Goal: Information Seeking & Learning: Learn about a topic

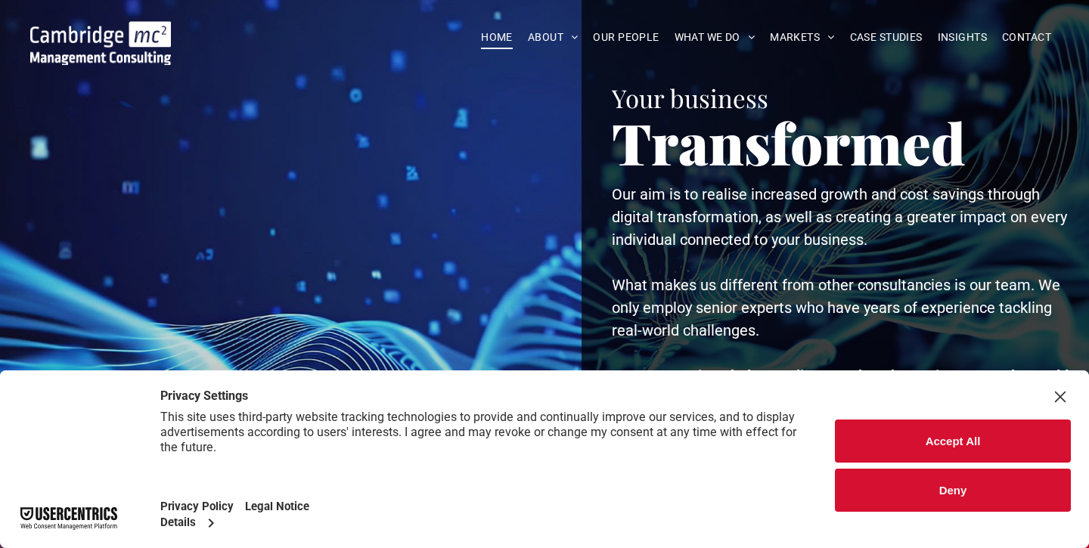
scroll to position [76, 0]
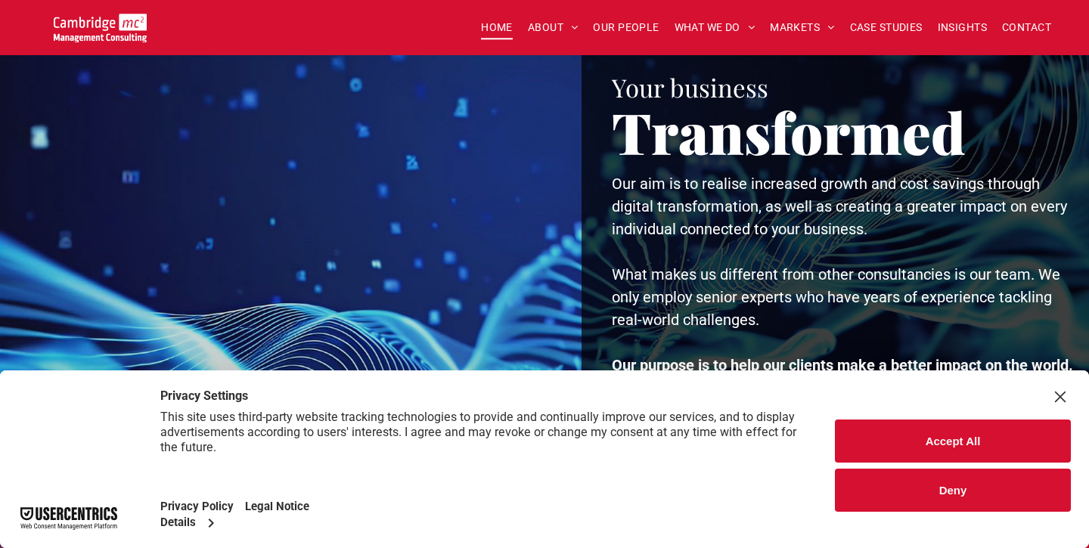
click at [963, 500] on button "Deny" at bounding box center [953, 490] width 236 height 43
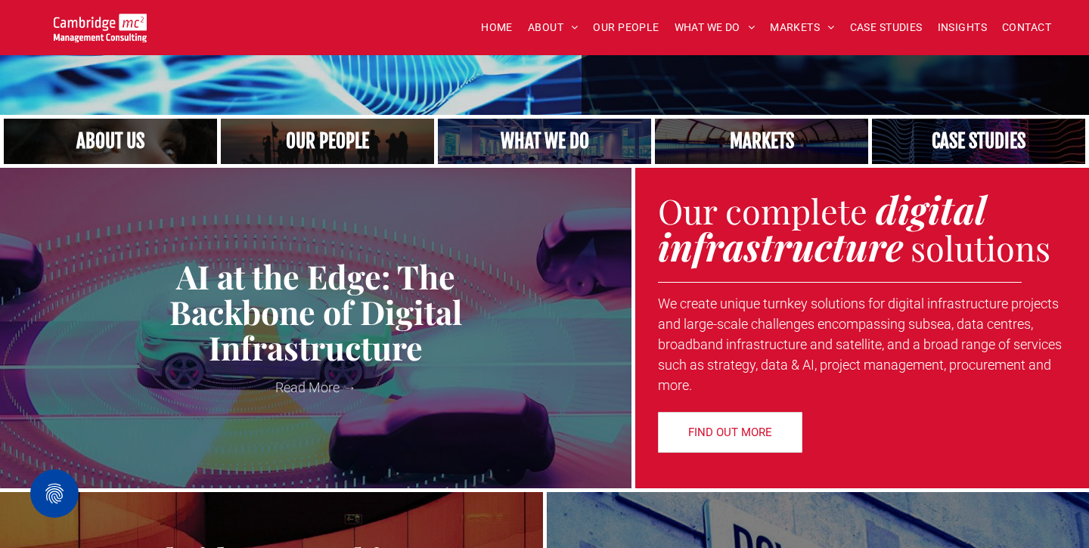
scroll to position [457, 0]
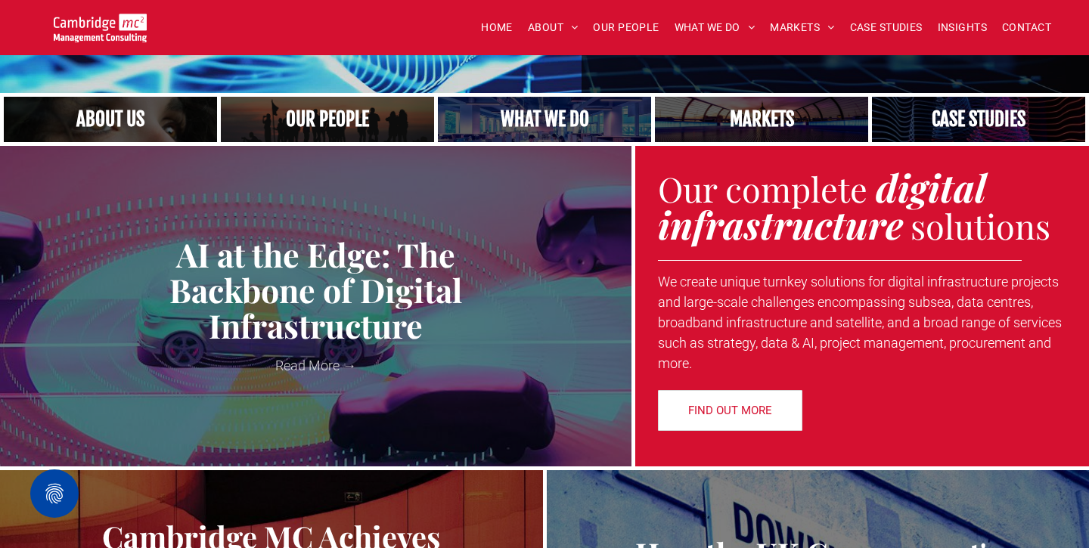
click at [798, 144] on link at bounding box center [762, 119] width 226 height 48
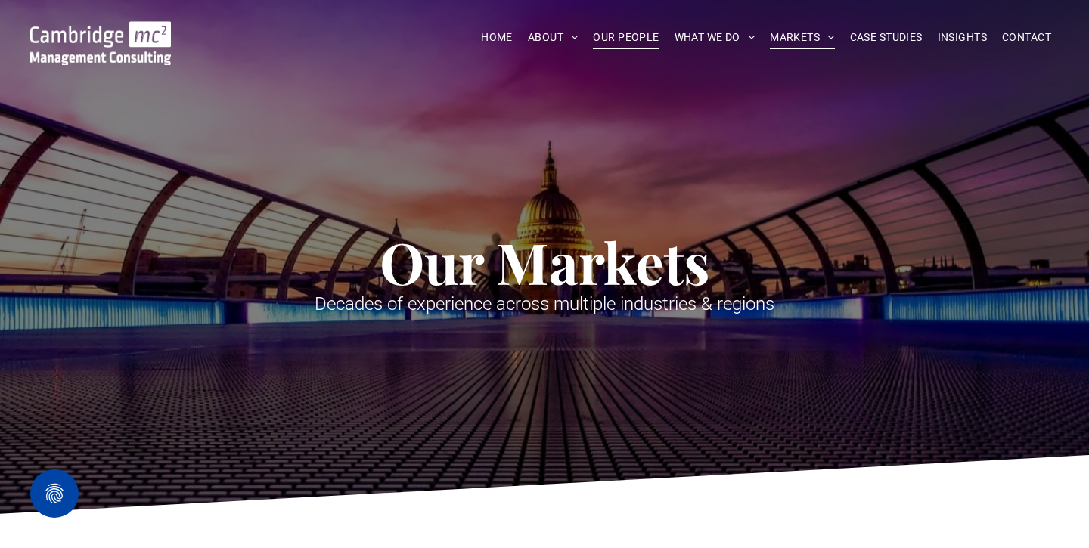
click at [629, 42] on span "OUR PEOPLE" at bounding box center [626, 37] width 66 height 23
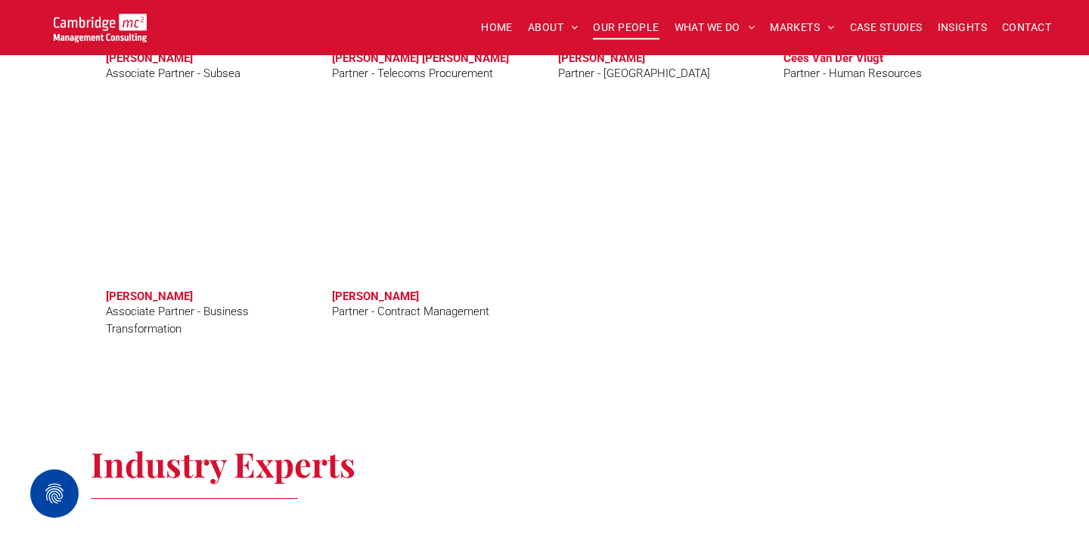
scroll to position [4110, 0]
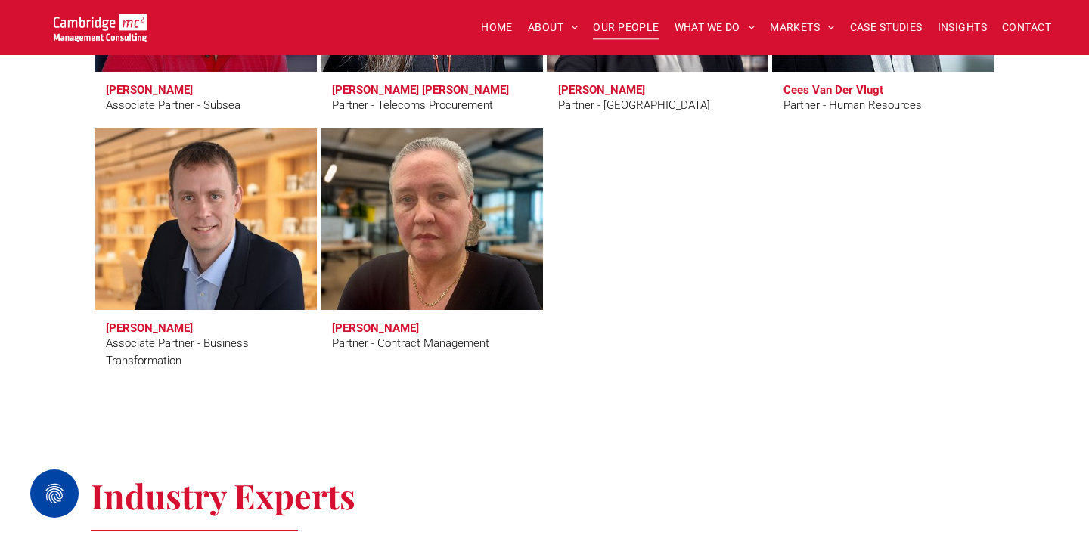
click at [425, 251] on link at bounding box center [431, 219] width 235 height 192
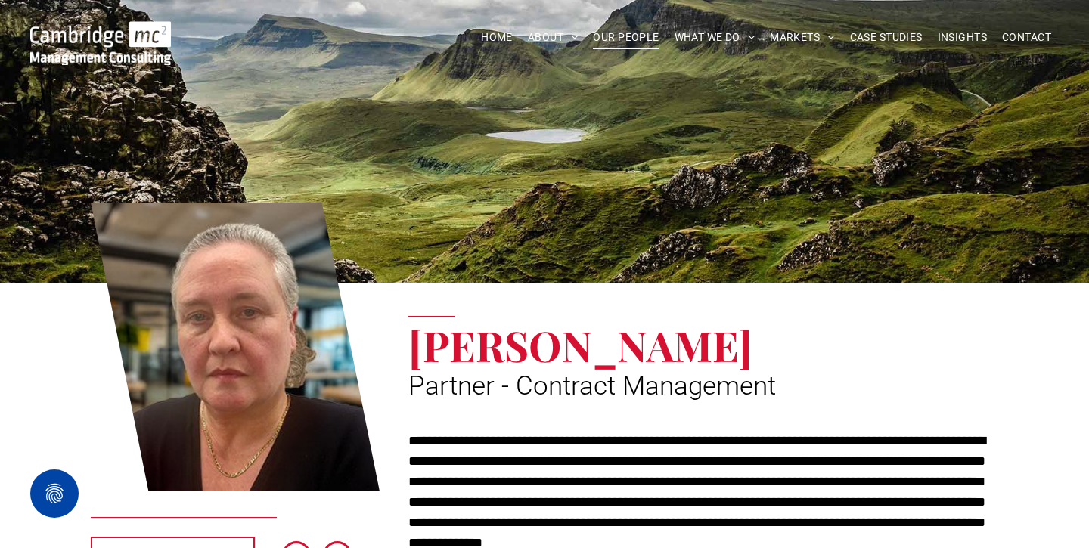
click at [627, 37] on span "OUR PEOPLE" at bounding box center [626, 37] width 66 height 23
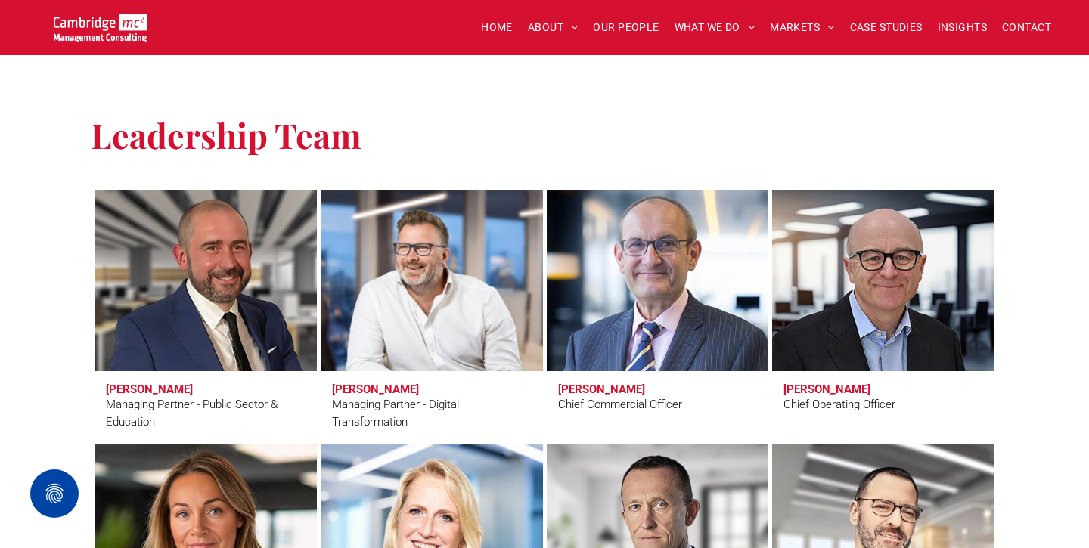
scroll to position [982, 0]
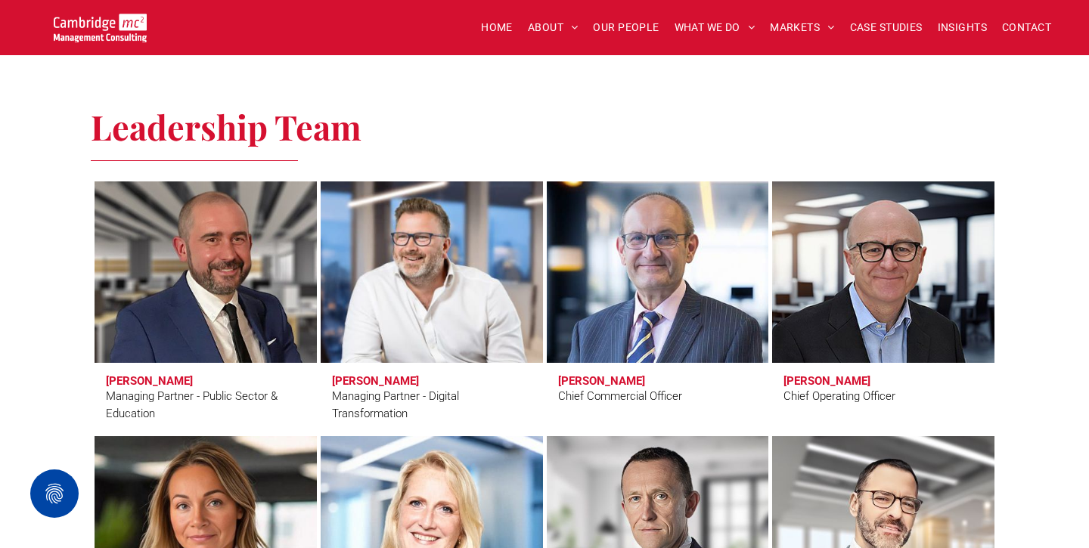
click at [485, 311] on link at bounding box center [431, 272] width 235 height 192
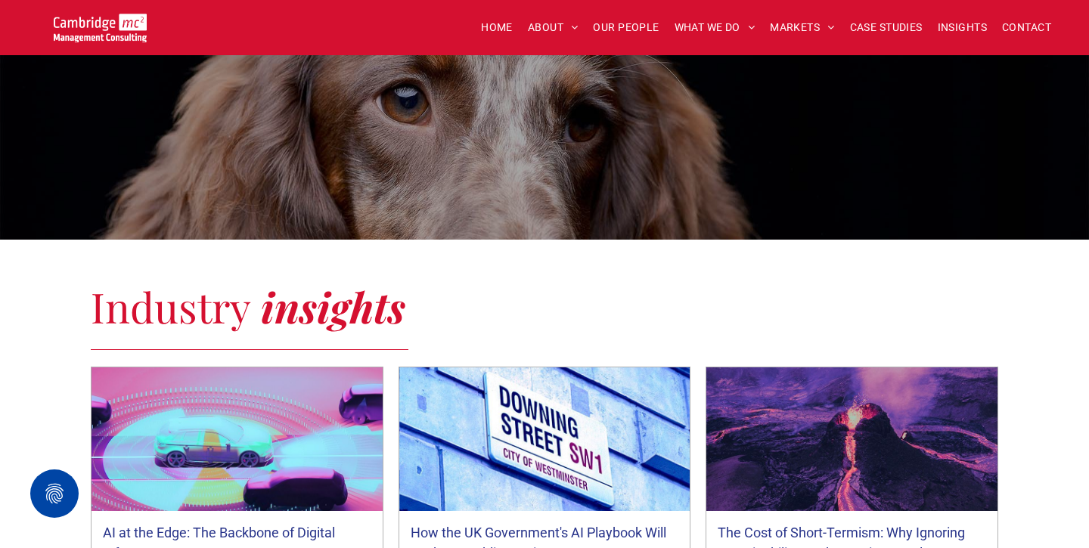
scroll to position [321, 0]
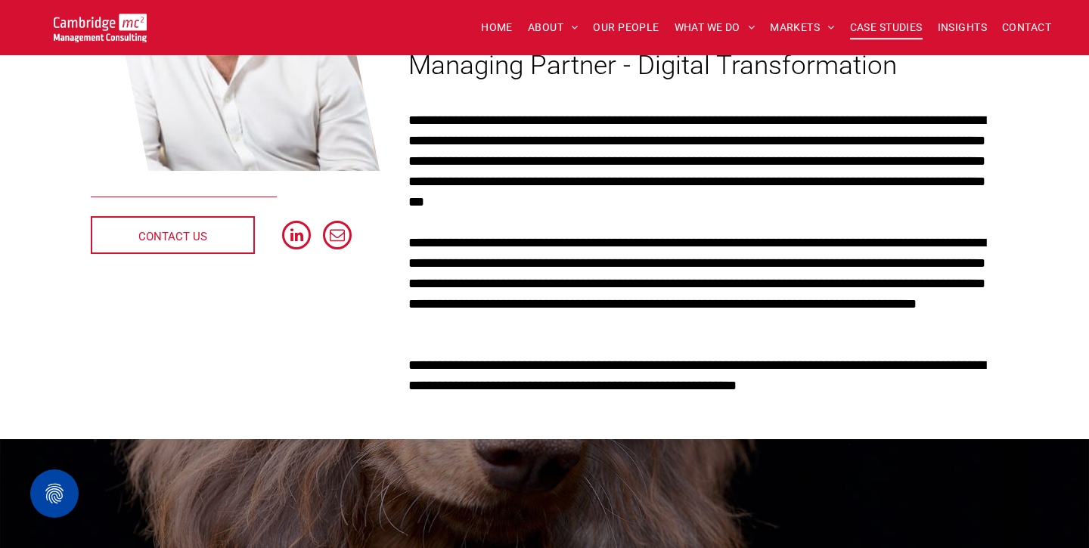
click at [884, 28] on span "CASE STUDIES" at bounding box center [886, 27] width 73 height 23
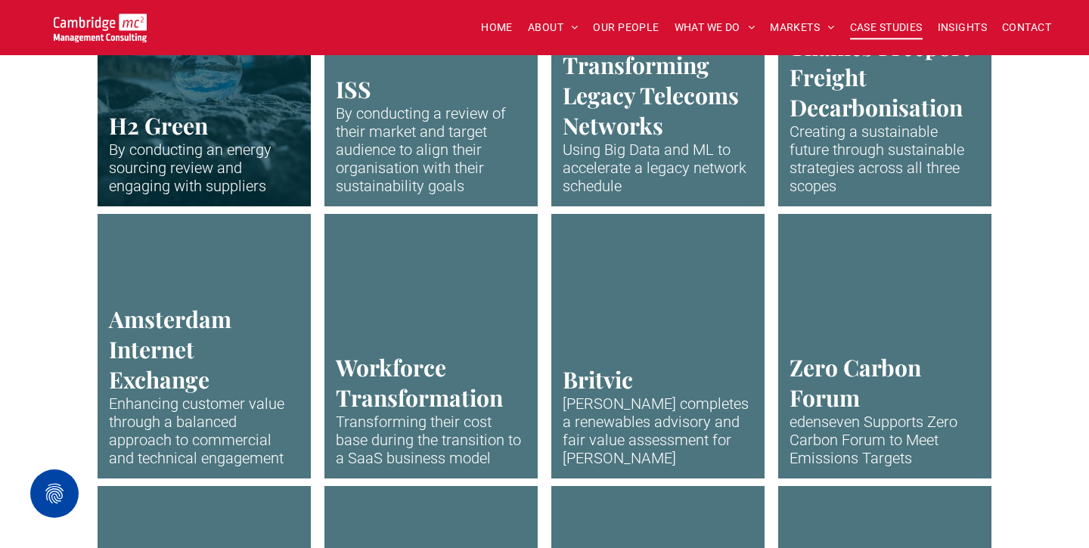
scroll to position [2752, 0]
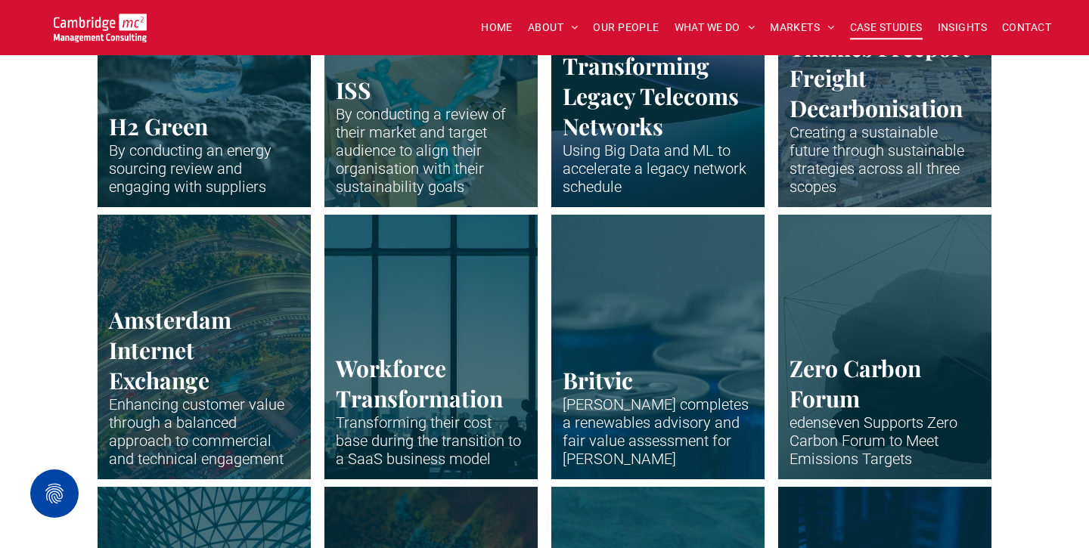
click at [575, 105] on link "Drone shot of Peterborough" at bounding box center [658, 74] width 226 height 281
